Goal: Navigation & Orientation: Find specific page/section

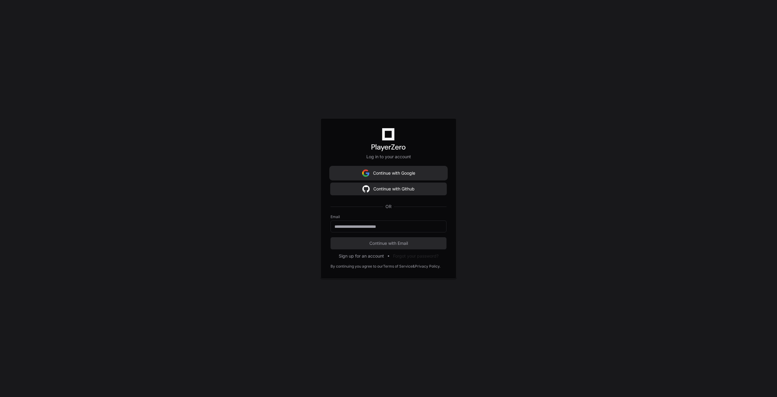
click at [391, 174] on button "Continue with Google" at bounding box center [388, 173] width 116 height 12
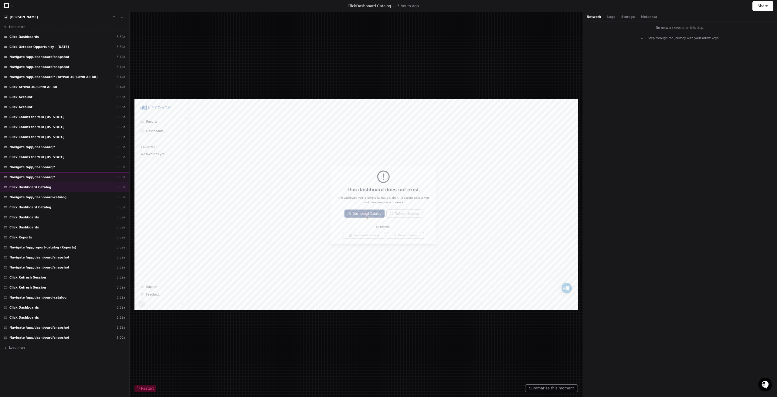
click at [77, 174] on div "Navigate /app/dashboard/* 8:58a" at bounding box center [64, 177] width 129 height 10
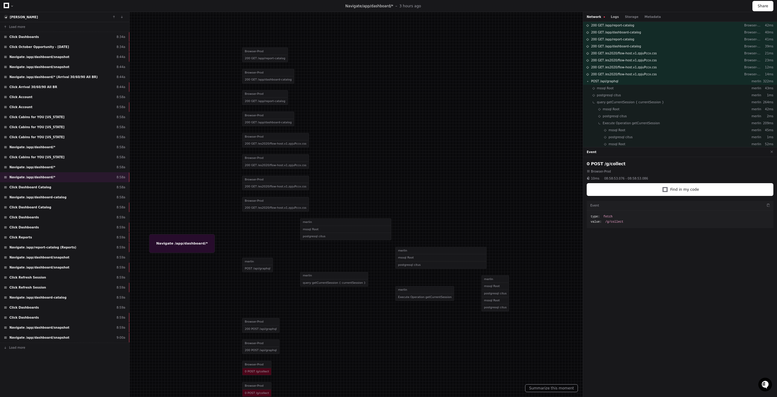
click at [611, 17] on button "Logs" at bounding box center [615, 17] width 8 height 5
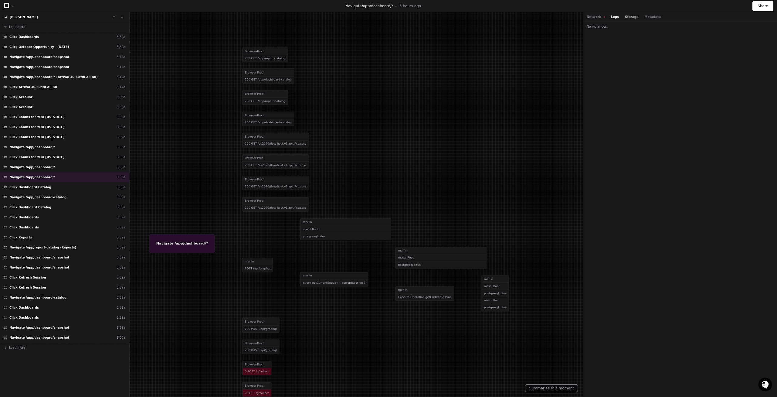
click at [630, 17] on button "Storage" at bounding box center [631, 17] width 13 height 5
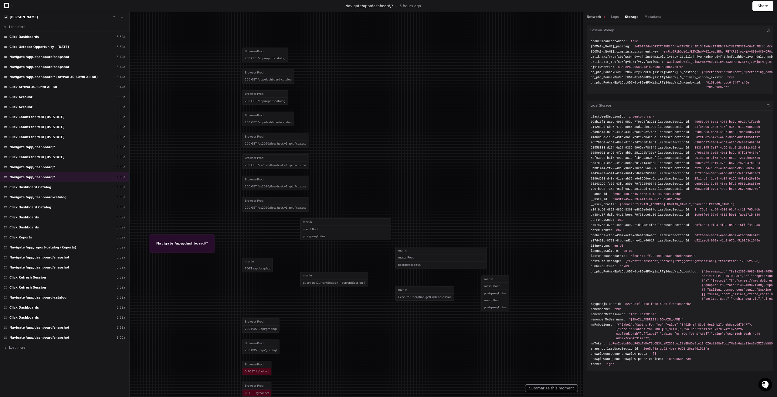
click at [595, 19] on button "Network" at bounding box center [596, 17] width 18 height 5
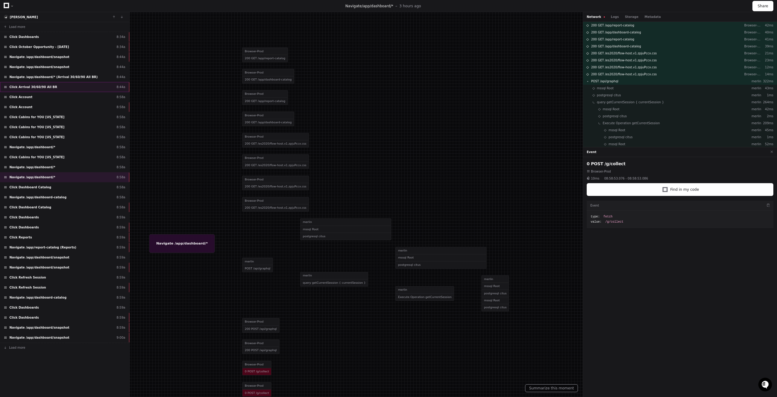
click at [72, 90] on div "Click Arrival 30/60/90 All BR 8:44a" at bounding box center [64, 87] width 129 height 10
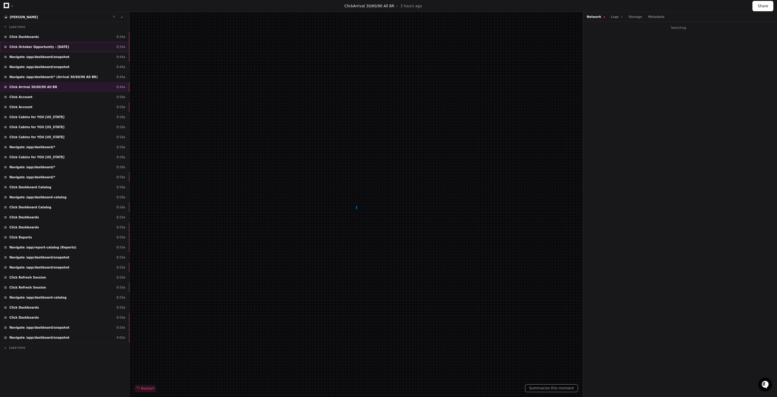
click at [52, 44] on div "Click October Opportunity - [DATE] 8:34a" at bounding box center [64, 47] width 129 height 10
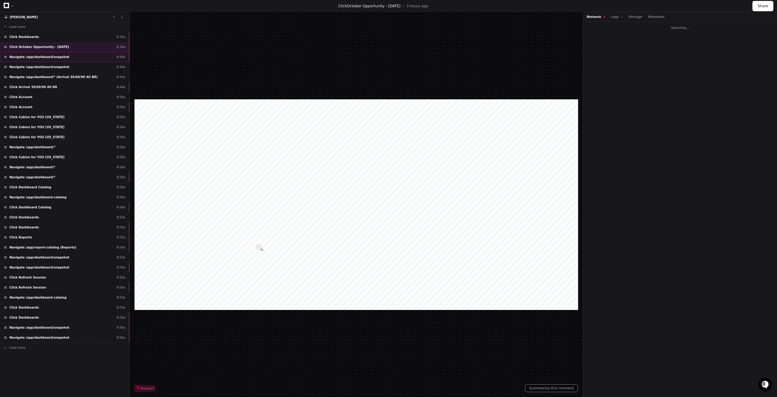
click at [51, 57] on span "Navigate /app/dashboard/snapshot" at bounding box center [39, 57] width 60 height 5
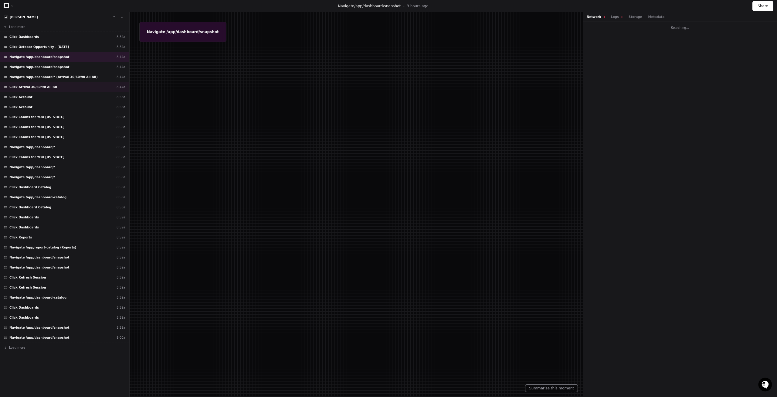
click at [47, 85] on span "Click Arrival 30/60/90 All BR" at bounding box center [33, 87] width 48 height 5
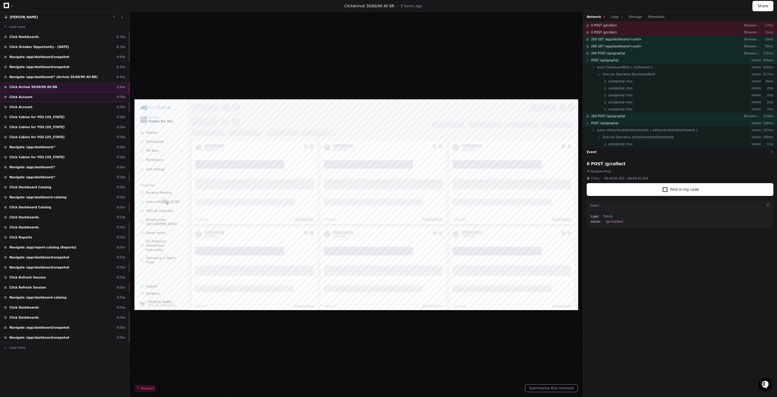
click at [41, 93] on div "Click Account 8:58a" at bounding box center [64, 97] width 129 height 10
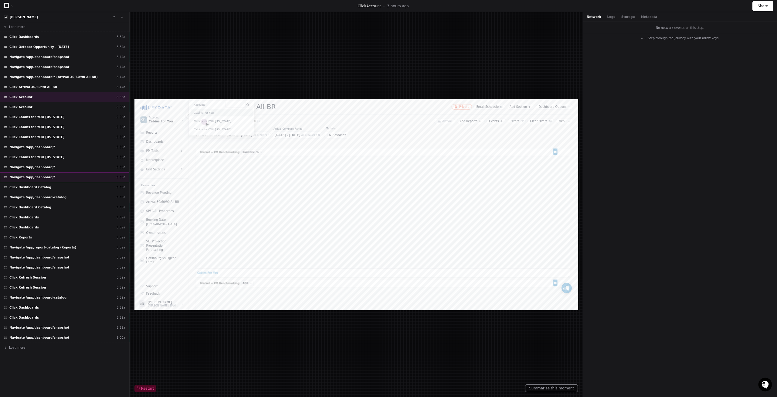
click at [43, 177] on span "Navigate /app/dashboard/*" at bounding box center [32, 177] width 46 height 5
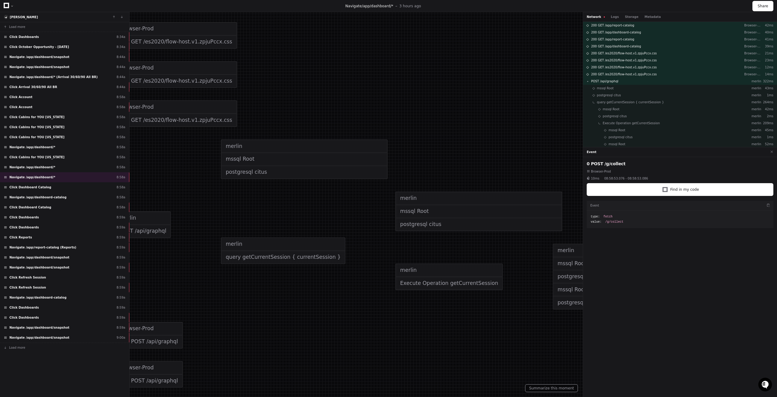
drag, startPoint x: 416, startPoint y: 320, endPoint x: 367, endPoint y: 322, distance: 49.2
click at [367, 322] on div at bounding box center [372, 123] width 1334 height 681
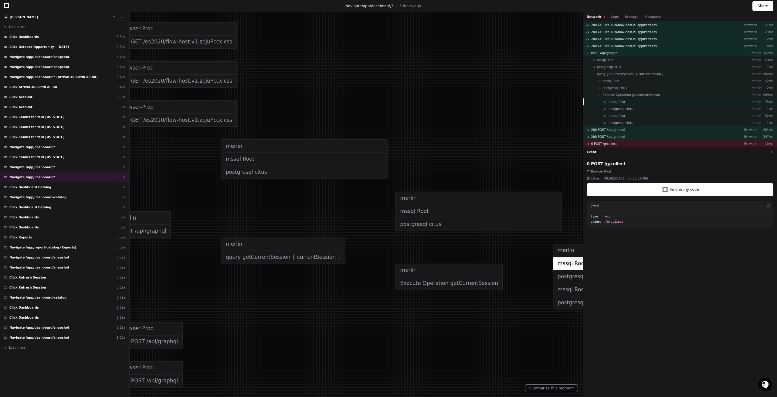
scroll to position [22, 0]
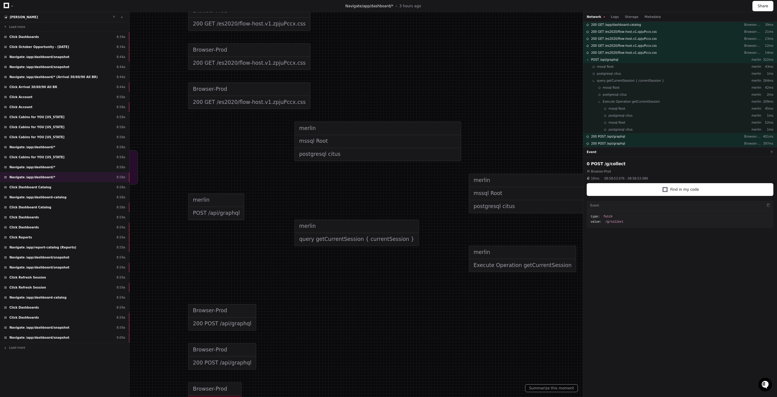
drag, startPoint x: 465, startPoint y: 260, endPoint x: 559, endPoint y: 239, distance: 96.2
click at [559, 239] on div at bounding box center [446, 105] width 1334 height 681
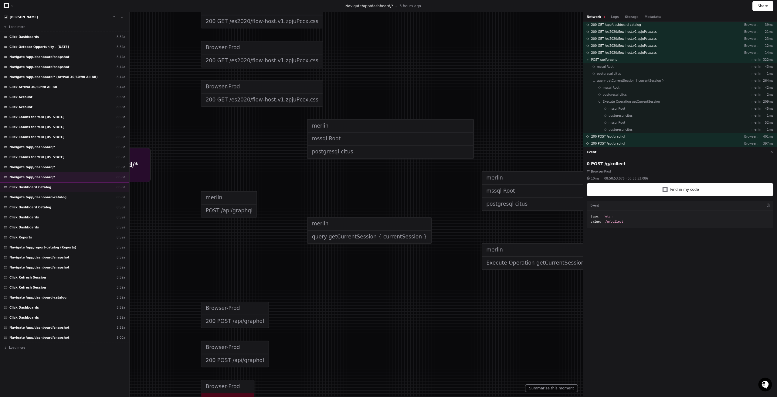
click at [78, 190] on div "Click Dashboard Catalog 8:58a" at bounding box center [64, 187] width 129 height 10
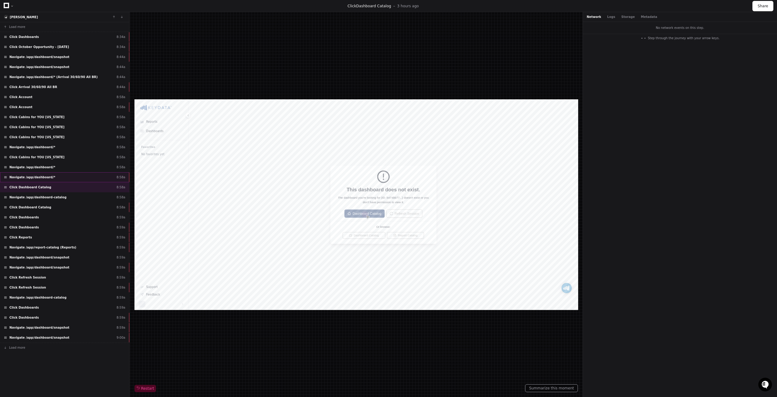
click at [57, 179] on div "Navigate /app/dashboard/* 8:58a" at bounding box center [64, 177] width 129 height 10
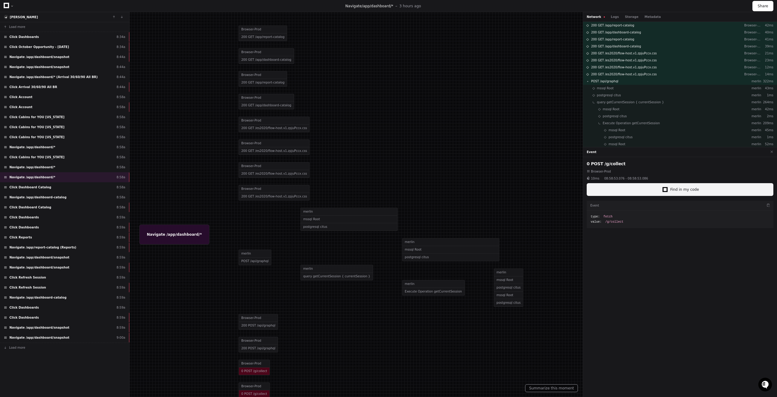
click at [692, 191] on span "Find in my code" at bounding box center [684, 189] width 29 height 5
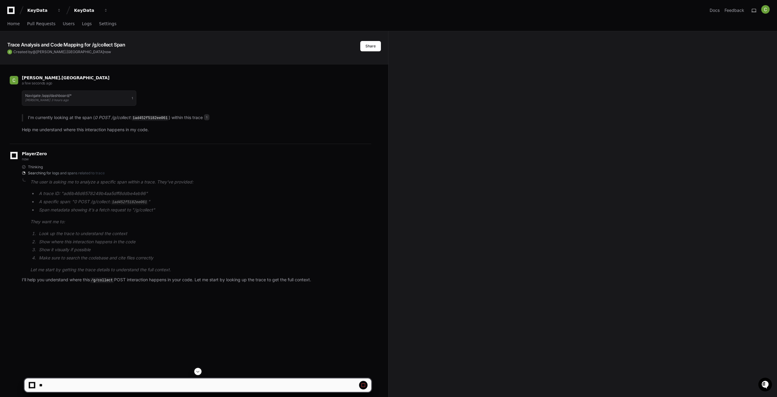
click at [363, 384] on span at bounding box center [363, 384] width 5 height 5
